Goal: Communication & Community: Answer question/provide support

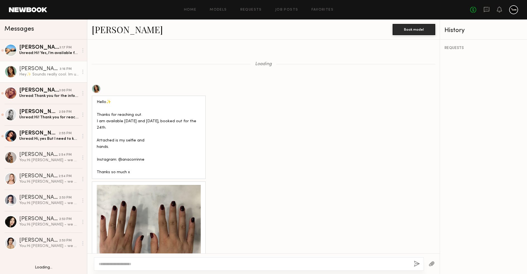
scroll to position [723, 0]
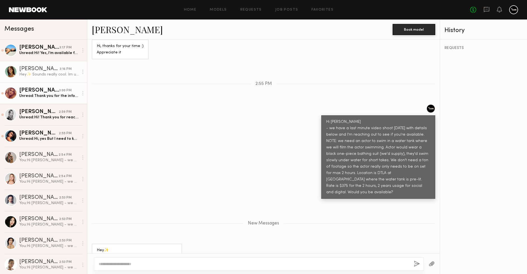
click at [52, 49] on div "[PERSON_NAME]" at bounding box center [39, 48] width 40 height 6
click at [54, 56] on link "Czarina K. 3:17 PM Unread: Hi! Yes, I’m available for this :)" at bounding box center [43, 50] width 87 height 21
click at [60, 71] on div "3:16 PM" at bounding box center [66, 69] width 12 height 5
click at [60, 93] on div "Victoria H. 3:00 PM Unread: Thank you for the info! Everything sounds good — wo…" at bounding box center [48, 93] width 59 height 11
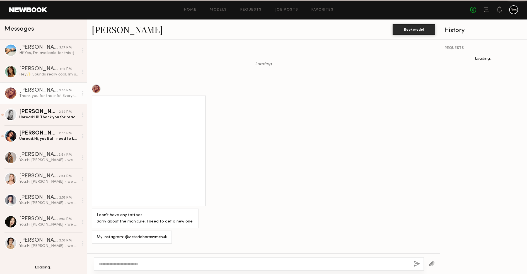
scroll to position [406, 0]
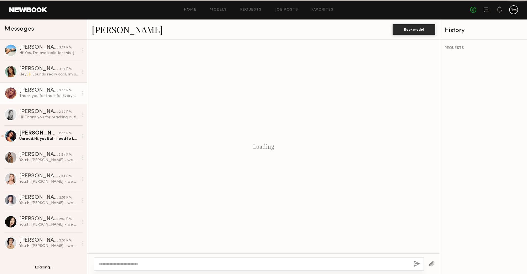
scroll to position [406, 0]
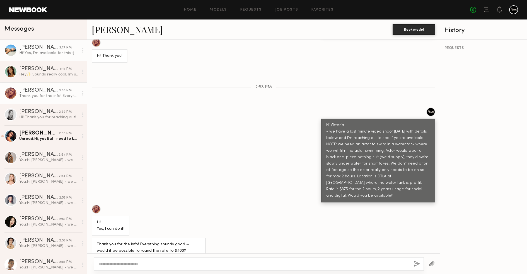
click at [36, 55] on div "Hi! Yes, I’m available for this :)" at bounding box center [48, 52] width 59 height 5
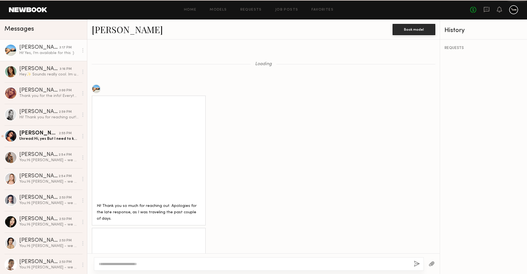
scroll to position [630, 0]
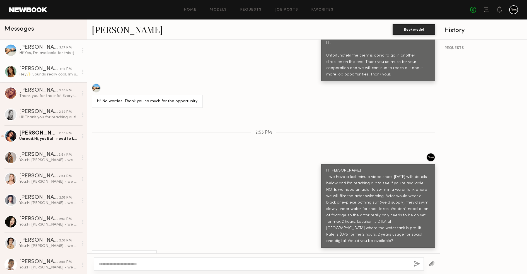
click at [47, 76] on div "Hey✨ Sounds really cool. Im unavailable that day" at bounding box center [48, 74] width 59 height 5
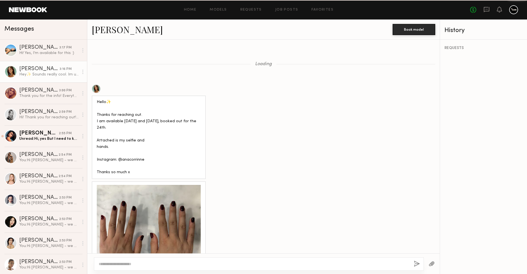
scroll to position [681, 0]
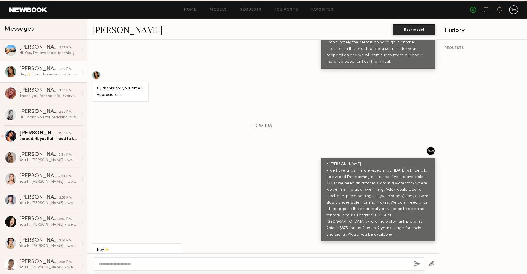
click at [43, 100] on link "Victoria H. 3:00 PM Thank you for the info! Everything sounds good — would it b…" at bounding box center [43, 93] width 87 height 21
click at [43, 92] on div "Victoria H." at bounding box center [39, 91] width 40 height 6
click at [40, 120] on div "Hi! Thank you for reaching out! I’m available on Monday Would love to shoot it …" at bounding box center [48, 117] width 59 height 5
click at [37, 142] on link "Kate A. 2:55 PM Unread: Hi, yes But I need to know time 🙏🏼" at bounding box center [43, 136] width 87 height 21
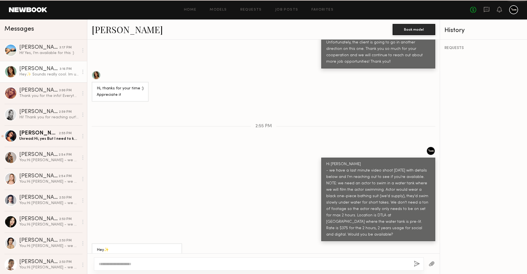
click at [37, 139] on div "Unread: Hi, yes But I need to know time 🙏🏼" at bounding box center [48, 138] width 59 height 5
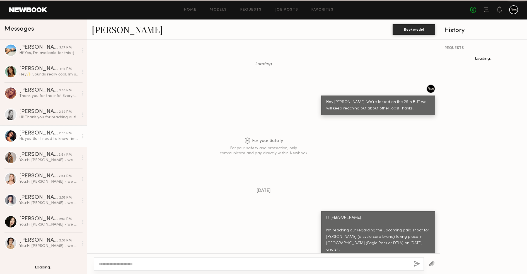
scroll to position [948, 0]
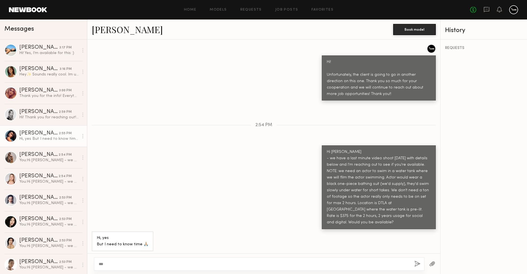
type textarea "***"
click at [107, 261] on div "******" at bounding box center [259, 264] width 331 height 13
click at [98, 265] on div "******" at bounding box center [259, 264] width 331 height 13
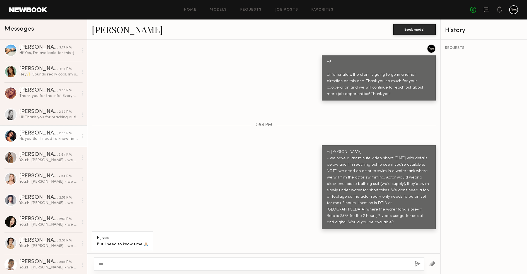
click at [98, 265] on div "******" at bounding box center [259, 264] width 331 height 13
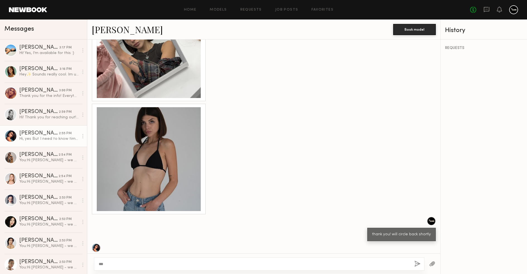
scroll to position [1210, 0]
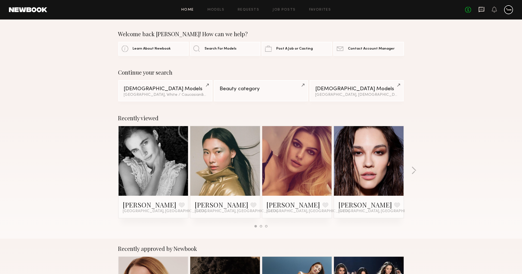
click at [479, 9] on icon at bounding box center [482, 9] width 6 height 5
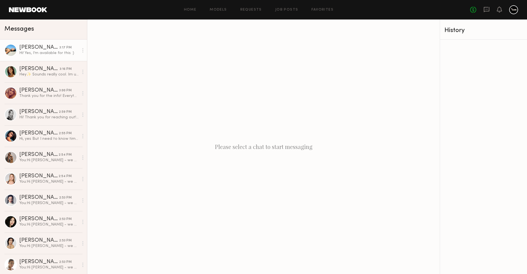
click at [48, 49] on div "[PERSON_NAME]" at bounding box center [39, 48] width 40 height 6
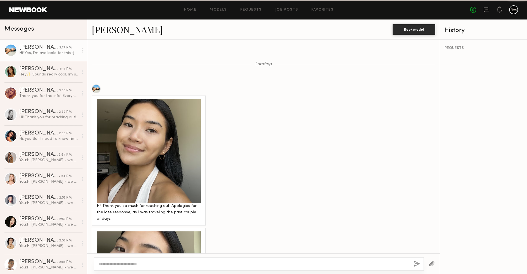
scroll to position [630, 0]
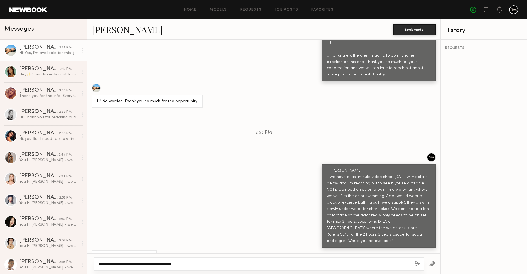
type textarea "**********"
click at [416, 266] on button "button" at bounding box center [418, 264] width 6 height 7
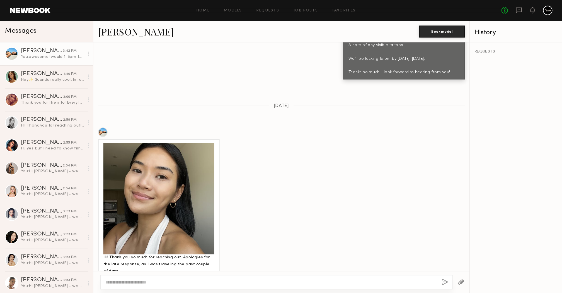
scroll to position [410, 0]
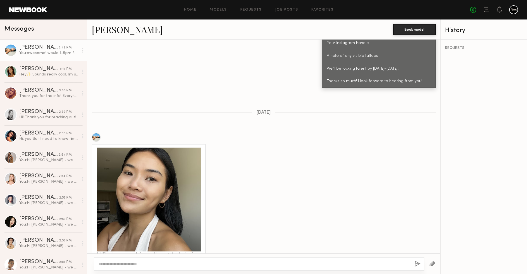
click at [106, 31] on link "[PERSON_NAME]" at bounding box center [127, 29] width 71 height 12
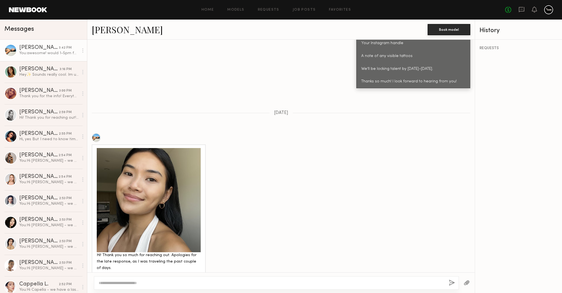
scroll to position [411, 0]
click at [240, 274] on div at bounding box center [276, 282] width 365 height 13
click at [235, 274] on textarea at bounding box center [272, 283] width 346 height 6
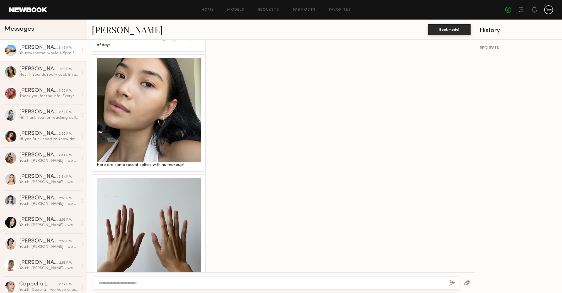
scroll to position [643, 0]
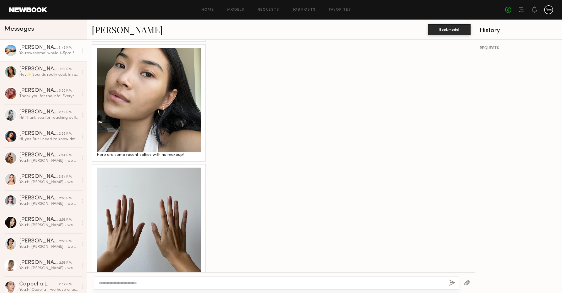
click at [172, 274] on textarea at bounding box center [272, 283] width 346 height 6
type textarea "**********"
click at [451, 274] on button "button" at bounding box center [452, 282] width 6 height 7
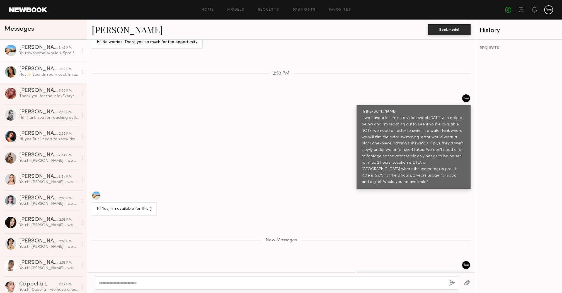
click at [54, 76] on div "Hey✨ Sounds really cool. Im unavailable that day" at bounding box center [48, 74] width 59 height 5
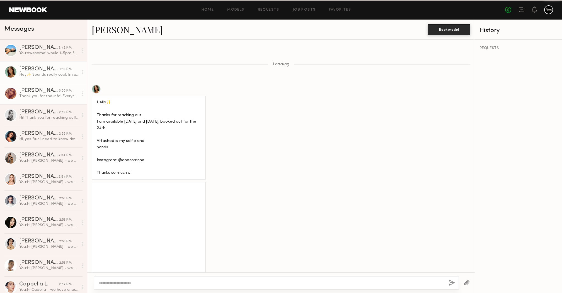
scroll to position [663, 0]
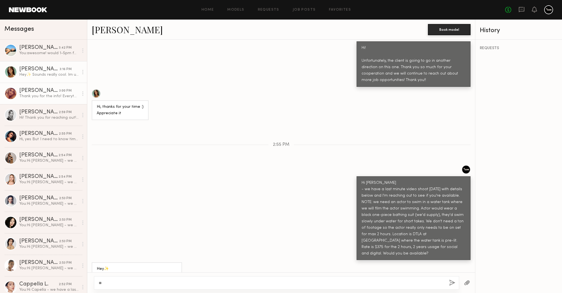
type textarea "*"
type textarea "**********"
click at [452, 274] on button "button" at bounding box center [452, 282] width 6 height 7
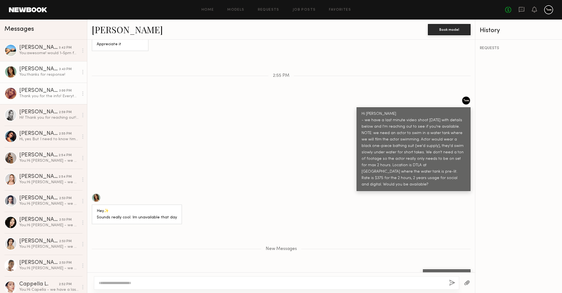
click at [35, 99] on div "Thank you for the info! Everything sounds good — would it be possible to round …" at bounding box center [48, 95] width 59 height 5
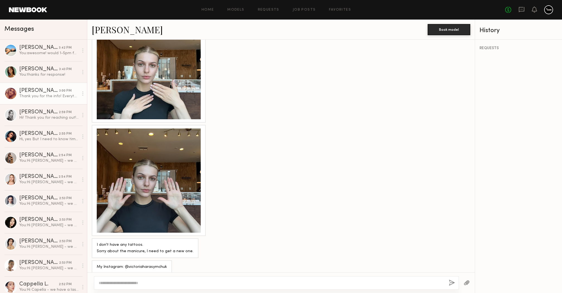
scroll to position [868, 0]
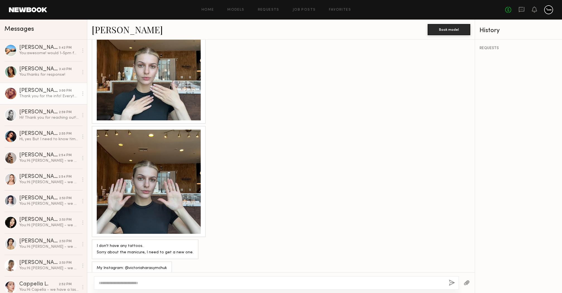
click at [120, 274] on textarea at bounding box center [272, 283] width 346 height 6
type textarea "**********"
click at [452, 274] on div "**********" at bounding box center [276, 282] width 365 height 13
click at [445, 274] on div "**********" at bounding box center [276, 282] width 365 height 13
click at [451, 274] on button "button" at bounding box center [452, 282] width 6 height 7
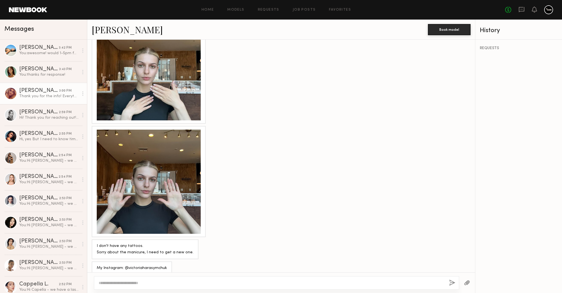
scroll to position [1339, 0]
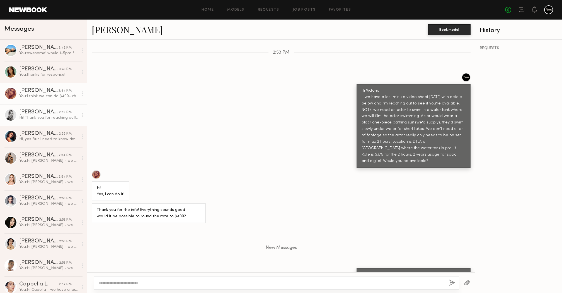
click at [51, 115] on div "Hi! Thank you for reaching out! I’m available on Monday Would love to shoot it …" at bounding box center [48, 117] width 59 height 5
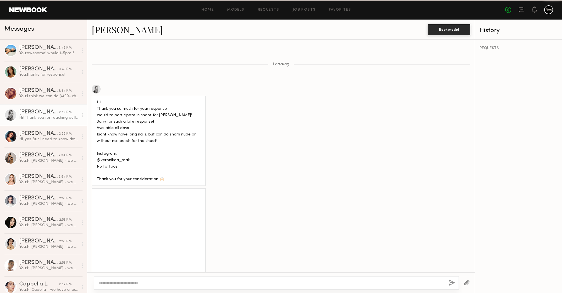
scroll to position [649, 0]
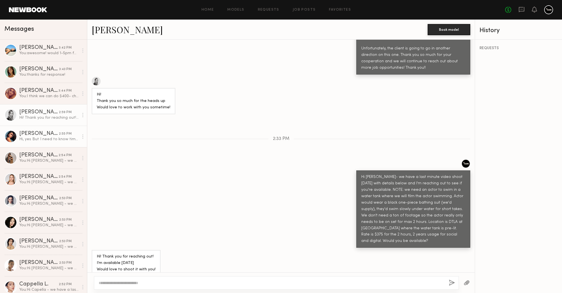
click at [40, 140] on div "Hi, yes But I need to know time 🙏🏼" at bounding box center [48, 138] width 59 height 5
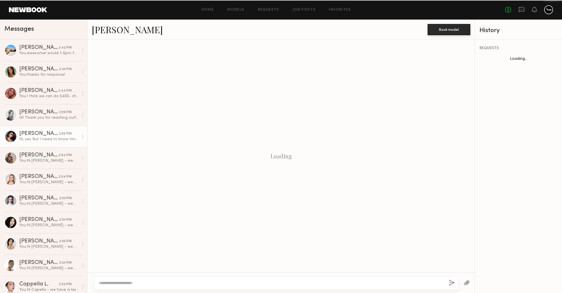
scroll to position [929, 0]
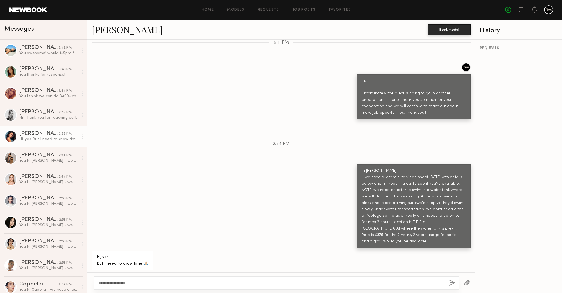
click at [97, 274] on div "**********" at bounding box center [276, 282] width 365 height 13
click at [110, 274] on textarea "**********" at bounding box center [272, 283] width 346 height 6
click at [154, 274] on textarea "**********" at bounding box center [272, 283] width 346 height 6
drag, startPoint x: 139, startPoint y: 283, endPoint x: 89, endPoint y: 281, distance: 50.5
click at [89, 274] on div "**********" at bounding box center [281, 282] width 388 height 21
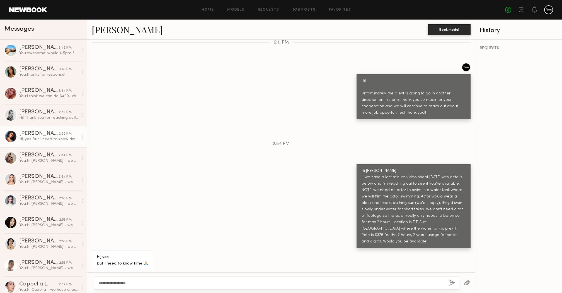
type textarea "**********"
click at [452, 274] on button "button" at bounding box center [452, 282] width 6 height 7
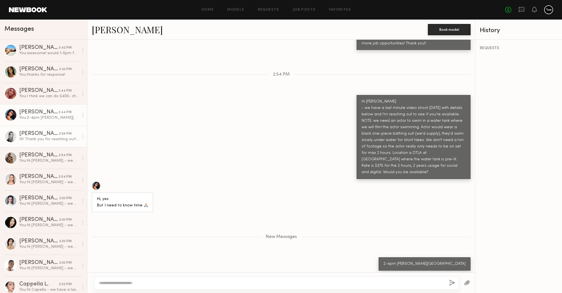
click at [44, 134] on div "Veronika M." at bounding box center [39, 134] width 40 height 6
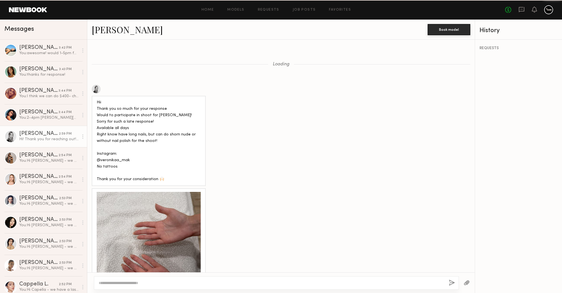
scroll to position [649, 0]
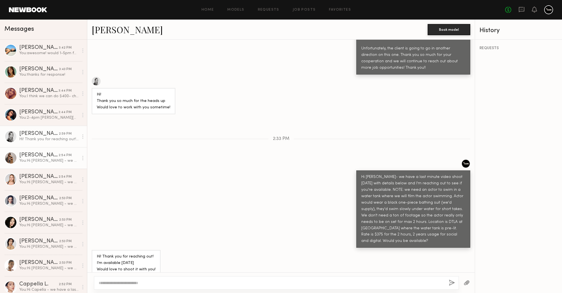
click at [41, 160] on div "You: Hi Claire - we have a last minute video shoot on Monday with details below…" at bounding box center [48, 160] width 59 height 5
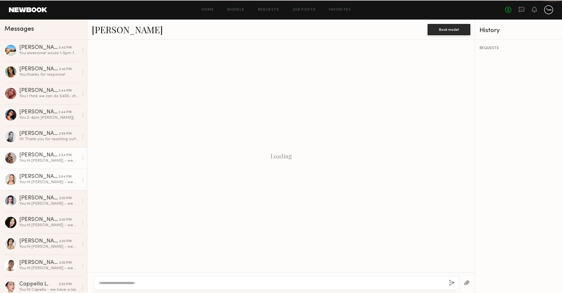
scroll to position [650, 0]
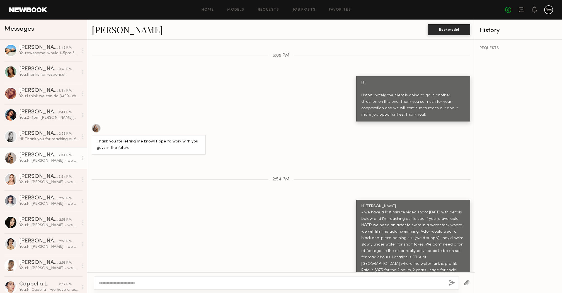
click at [34, 160] on div "You: Hi Claire - we have a last minute video shoot on Monday with details below…" at bounding box center [48, 160] width 59 height 5
click at [44, 142] on link "Veronika M. 2:59 PM Hi! Thank you for reaching out! I’m available on Monday Wou…" at bounding box center [43, 136] width 87 height 21
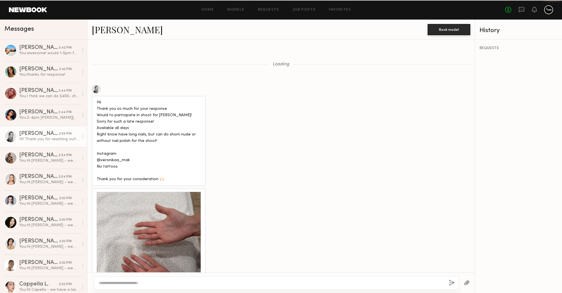
scroll to position [649, 0]
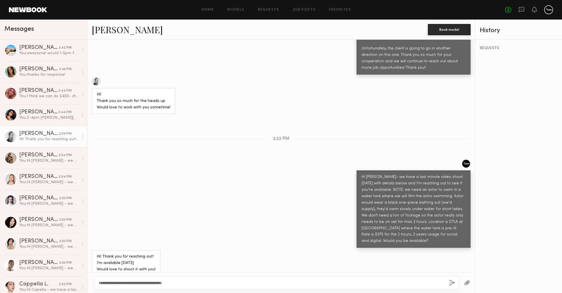
type textarea "**********"
click at [447, 274] on div "**********" at bounding box center [276, 282] width 365 height 13
click at [452, 274] on button "button" at bounding box center [452, 282] width 6 height 7
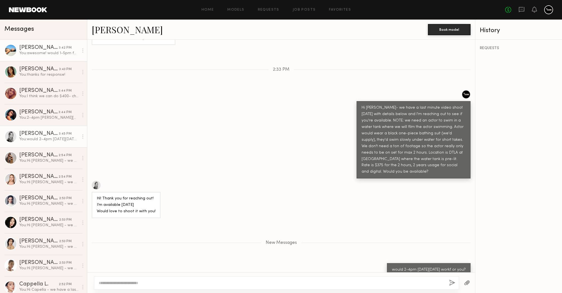
click at [50, 52] on div "You: awesome! would 1-5pm for $375 in boyle heights work?" at bounding box center [48, 52] width 59 height 5
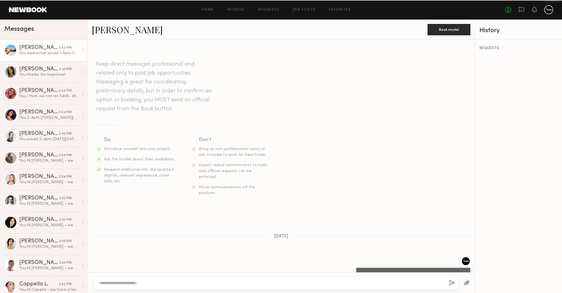
scroll to position [1106, 0]
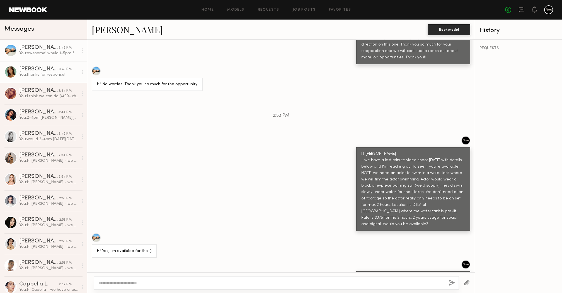
type textarea "*"
type textarea "**********"
click at [453, 274] on button "button" at bounding box center [452, 282] width 6 height 7
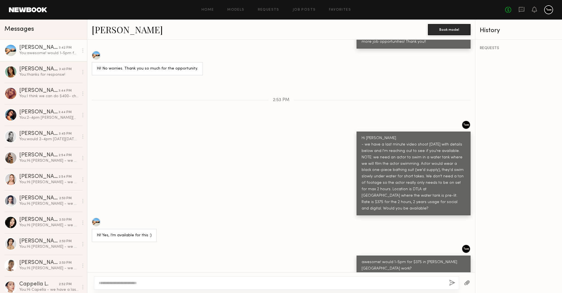
click at [32, 53] on div "You: awesome! would 1-5pm for $375 in boyle heights work?" at bounding box center [48, 52] width 59 height 5
click at [40, 67] on div "Ana J." at bounding box center [39, 69] width 40 height 6
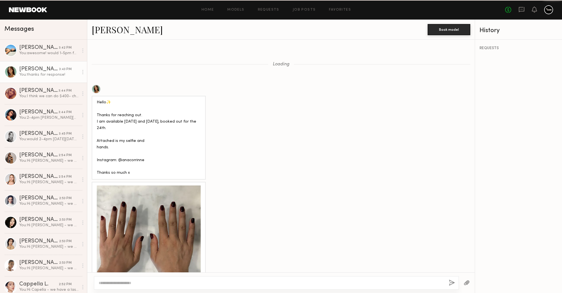
scroll to position [690, 0]
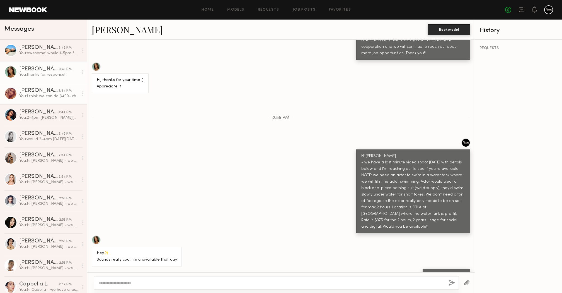
click at [38, 90] on div "Victoria H." at bounding box center [38, 91] width 39 height 6
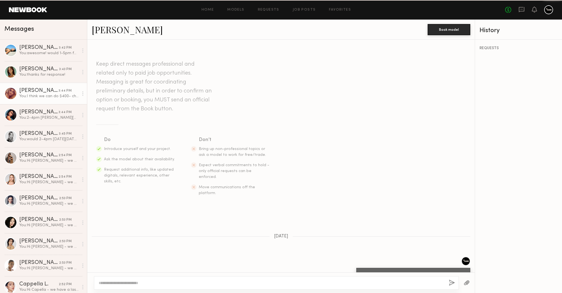
scroll to position [1297, 0]
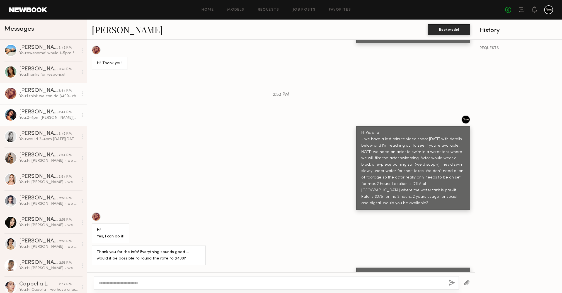
click at [35, 114] on div "Kate A." at bounding box center [38, 112] width 39 height 6
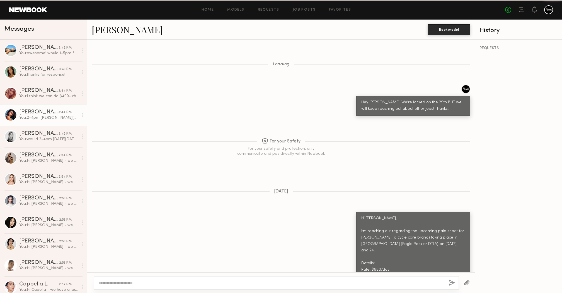
scroll to position [956, 0]
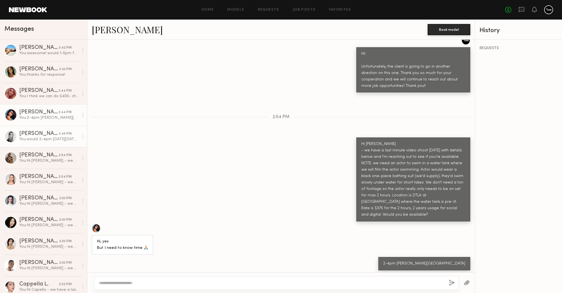
click at [34, 143] on link "Veronika M. 3:45 PM You: would 2-4pm on Monday, Oct 13th workf or you?" at bounding box center [43, 136] width 87 height 21
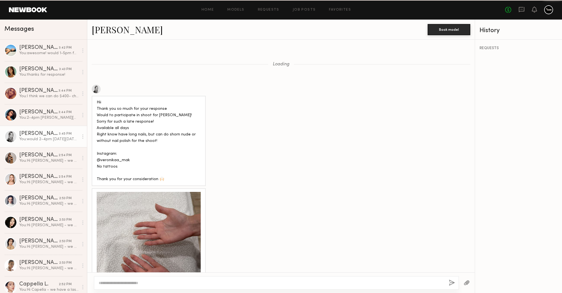
scroll to position [676, 0]
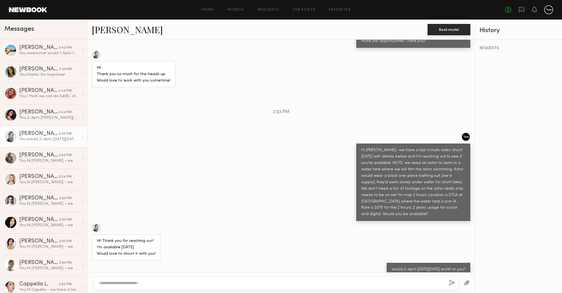
click at [125, 30] on link "Veronika M." at bounding box center [127, 29] width 71 height 12
click at [152, 274] on textarea at bounding box center [272, 283] width 346 height 6
type textarea "**********"
click at [450, 274] on button "button" at bounding box center [452, 282] width 6 height 7
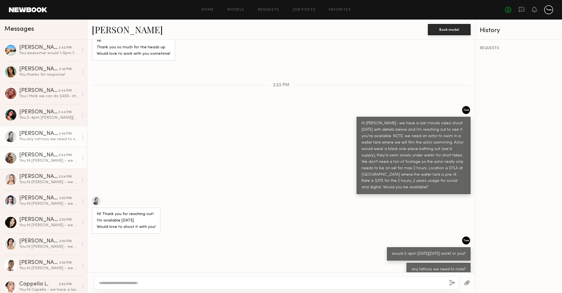
click at [37, 153] on div "Claire A." at bounding box center [38, 155] width 39 height 6
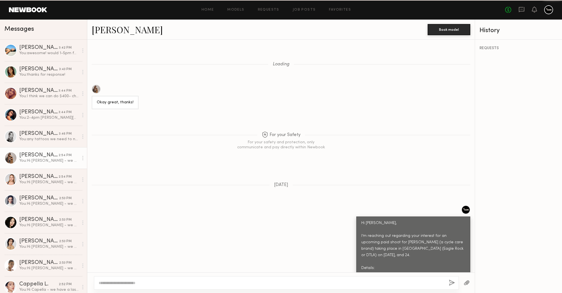
scroll to position [650, 0]
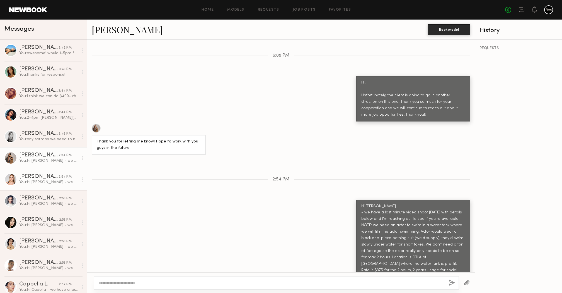
click at [37, 185] on link "Natalie C. 2:54 PM You: Hi Natalie - we have a last minute video shoot on Monda…" at bounding box center [43, 178] width 87 height 21
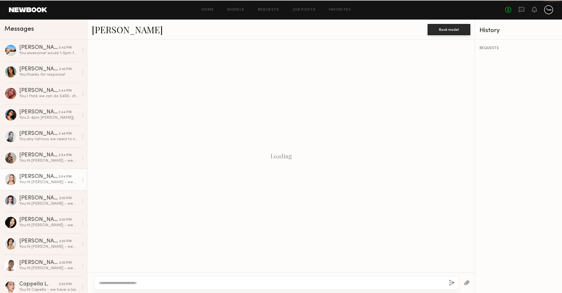
scroll to position [439, 0]
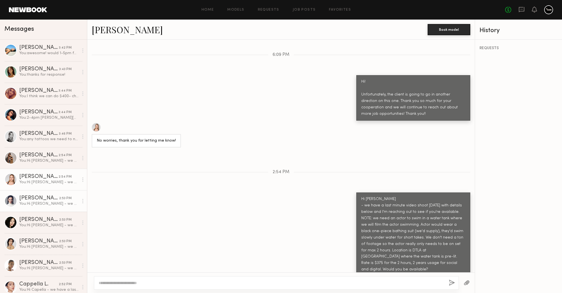
click at [34, 204] on div "You: Hi Jenny - we have a last minute video shoot on Monday with details below …" at bounding box center [48, 203] width 59 height 5
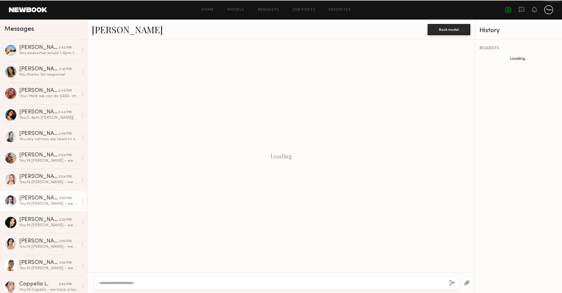
scroll to position [630, 0]
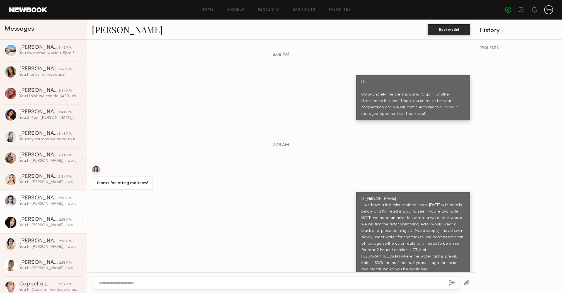
click at [34, 219] on div "Jennifer L." at bounding box center [39, 220] width 40 height 6
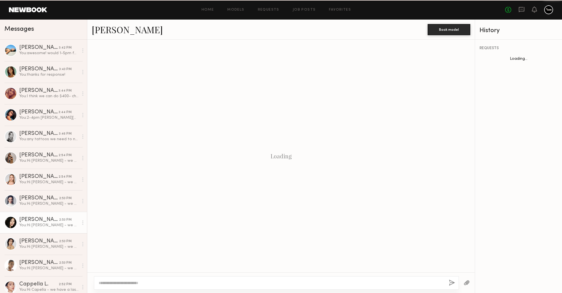
scroll to position [639, 0]
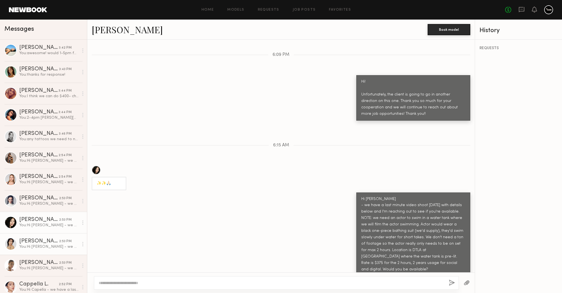
click at [33, 243] on div "Amanda L." at bounding box center [39, 241] width 40 height 6
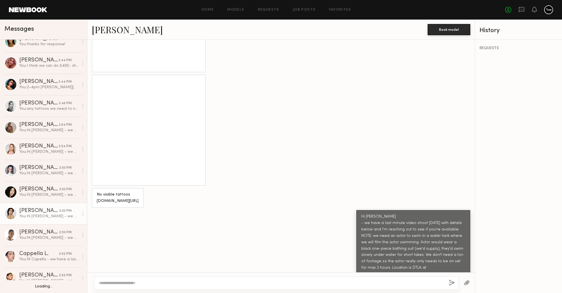
scroll to position [31, 0]
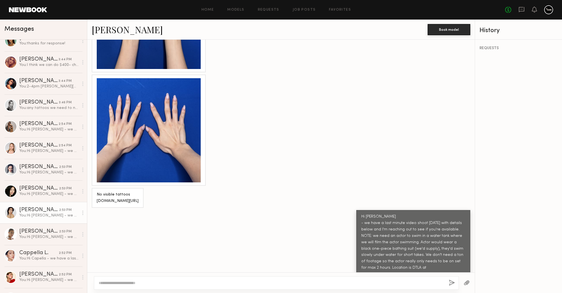
click at [42, 213] on div "You: Hi Amanda - we have a last minute video shoot on Monday with details below…" at bounding box center [48, 215] width 59 height 5
click at [35, 233] on div "Liv M." at bounding box center [39, 231] width 40 height 6
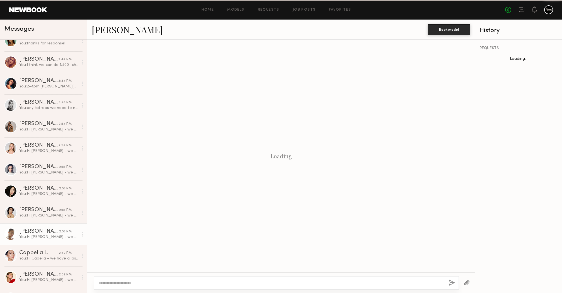
scroll to position [563, 0]
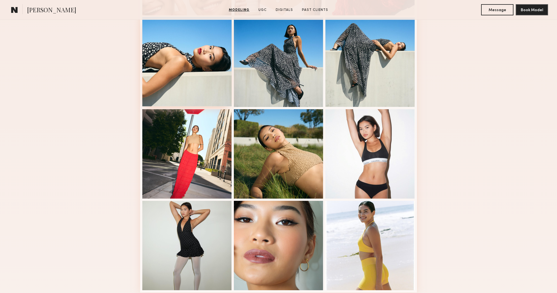
scroll to position [233, 0]
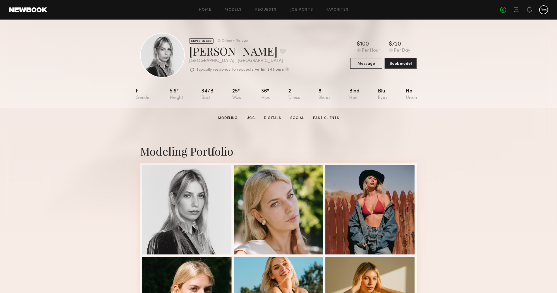
scroll to position [2, 0]
